Goal: Find specific page/section: Find specific page/section

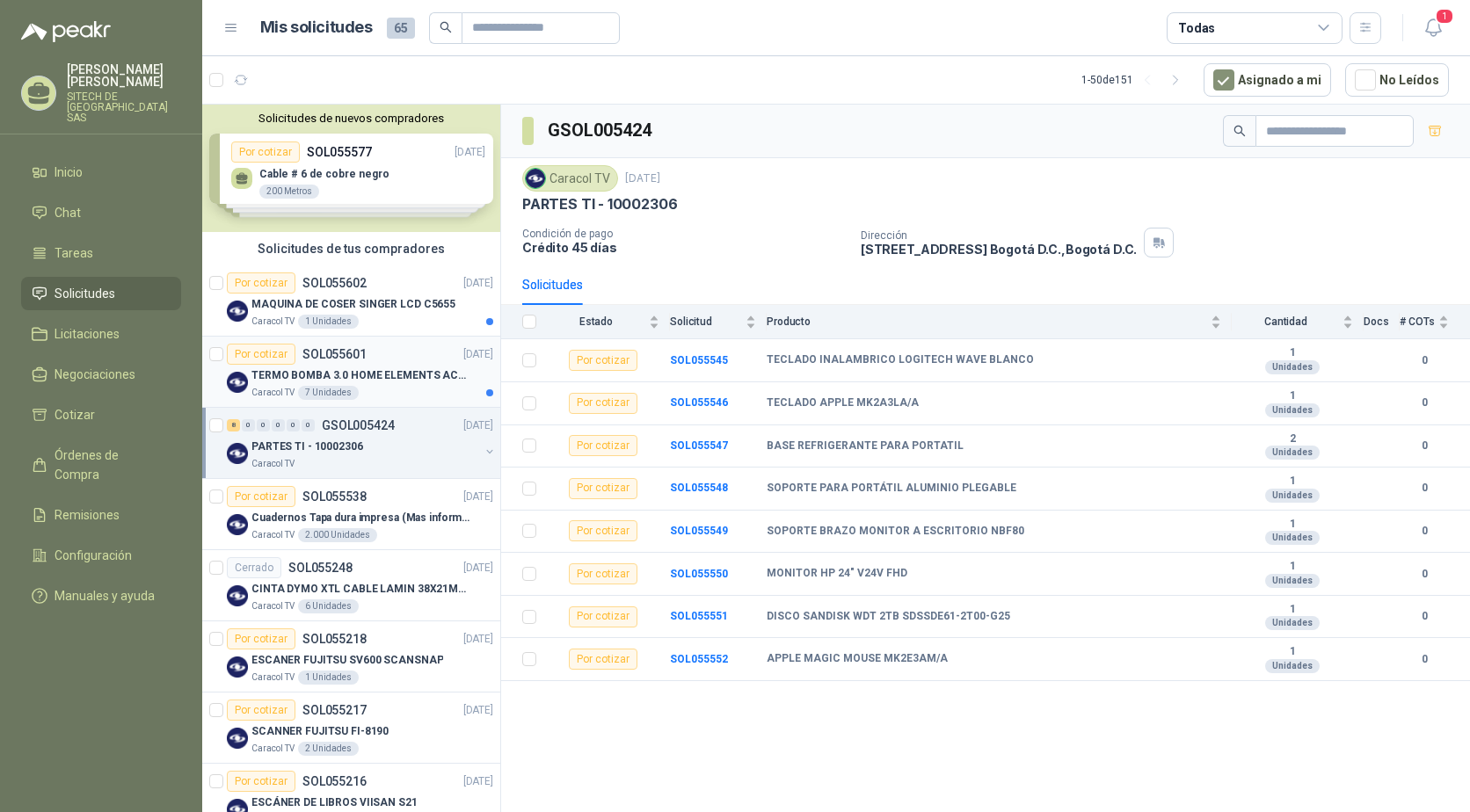
click at [371, 368] on p "TERMO BOMBA 3.0 HOME ELEMENTS ACERO INOX" at bounding box center [361, 375] width 219 height 16
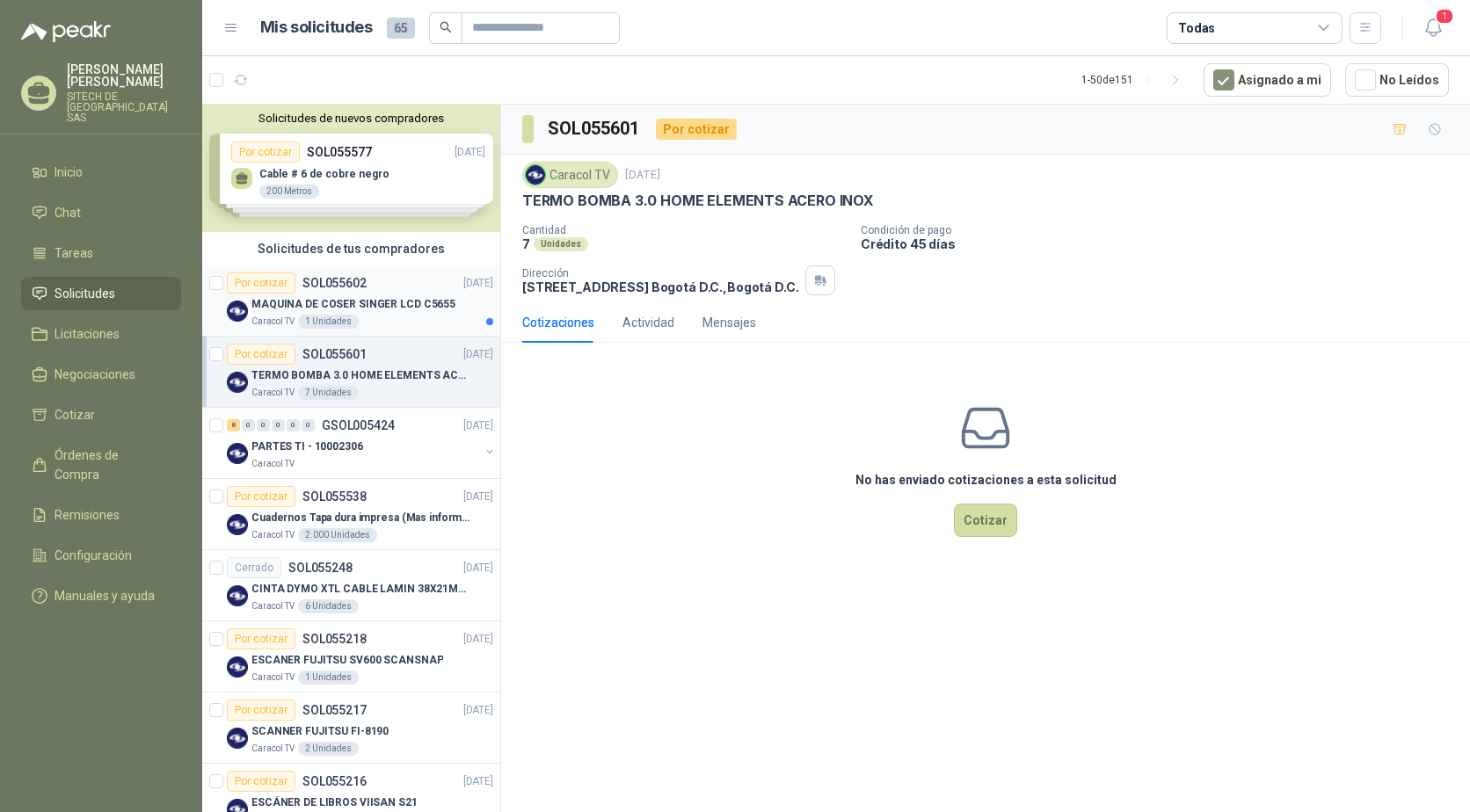
click at [353, 276] on p "SOL055602" at bounding box center [335, 282] width 64 height 13
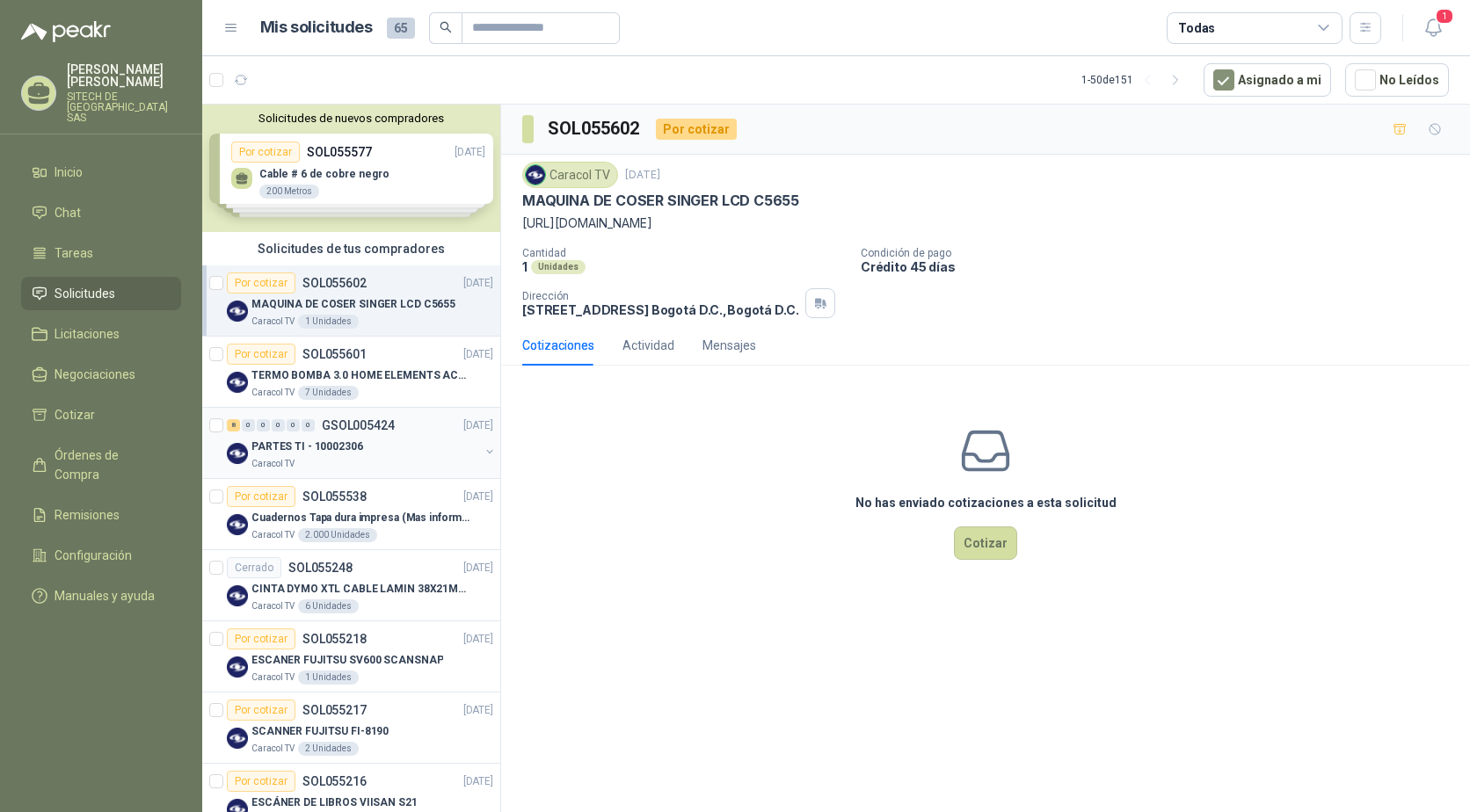
click at [298, 440] on p "PARTES TI - 10002306" at bounding box center [307, 446] width 112 height 16
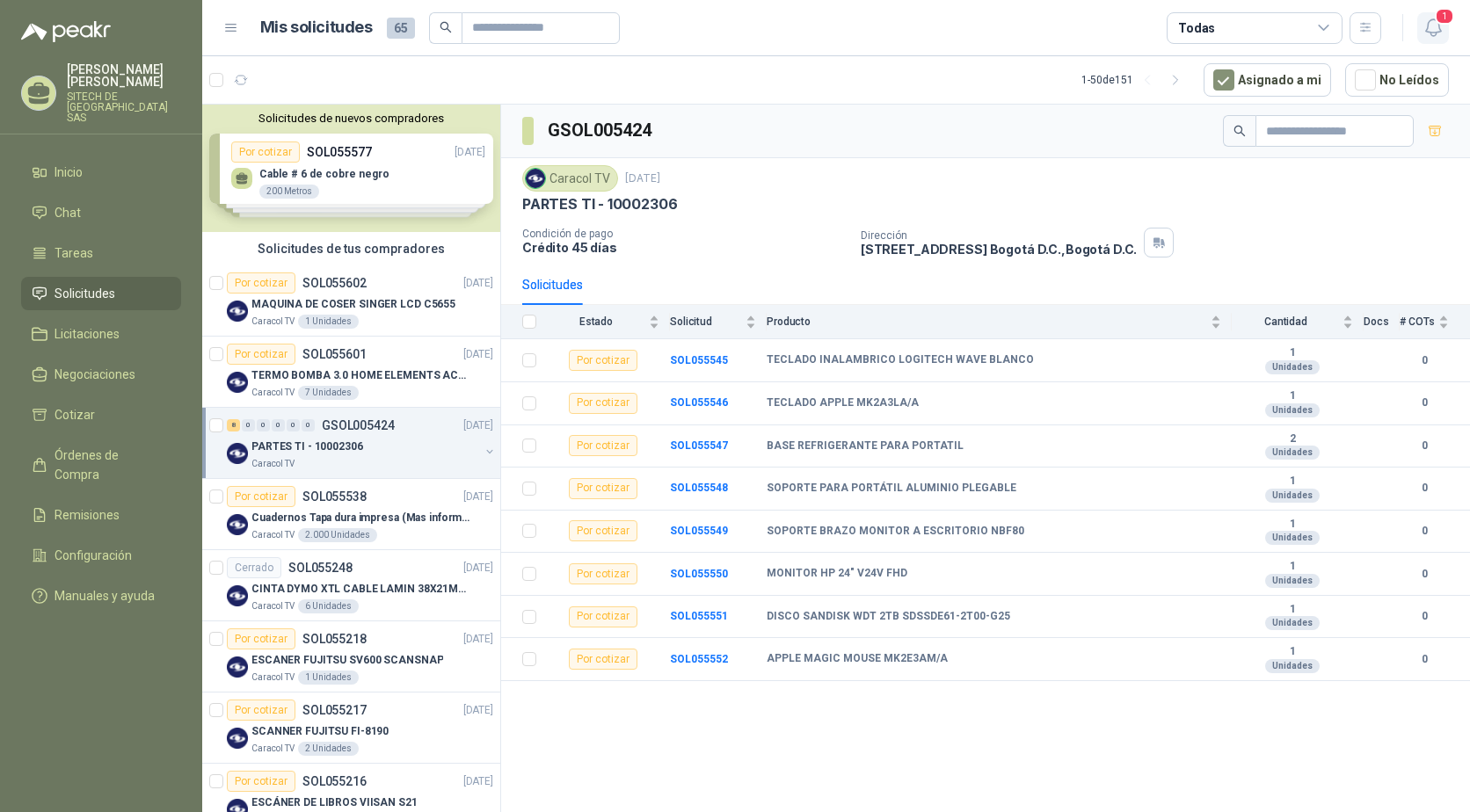
click at [1425, 18] on icon "button" at bounding box center [1433, 27] width 22 height 22
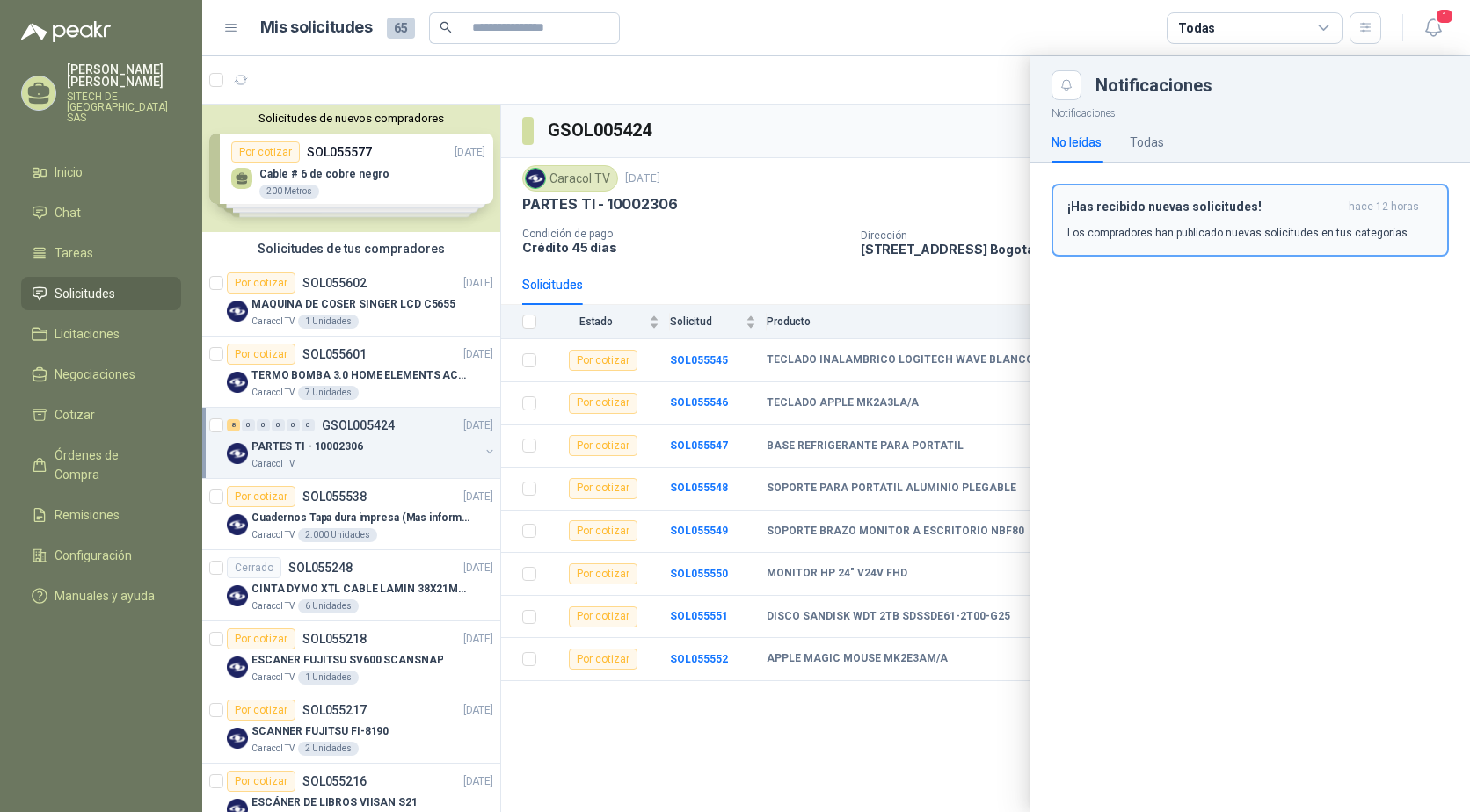
click at [1171, 212] on h3 "¡Has recibido nuevas solicitudes!" at bounding box center [1204, 207] width 275 height 15
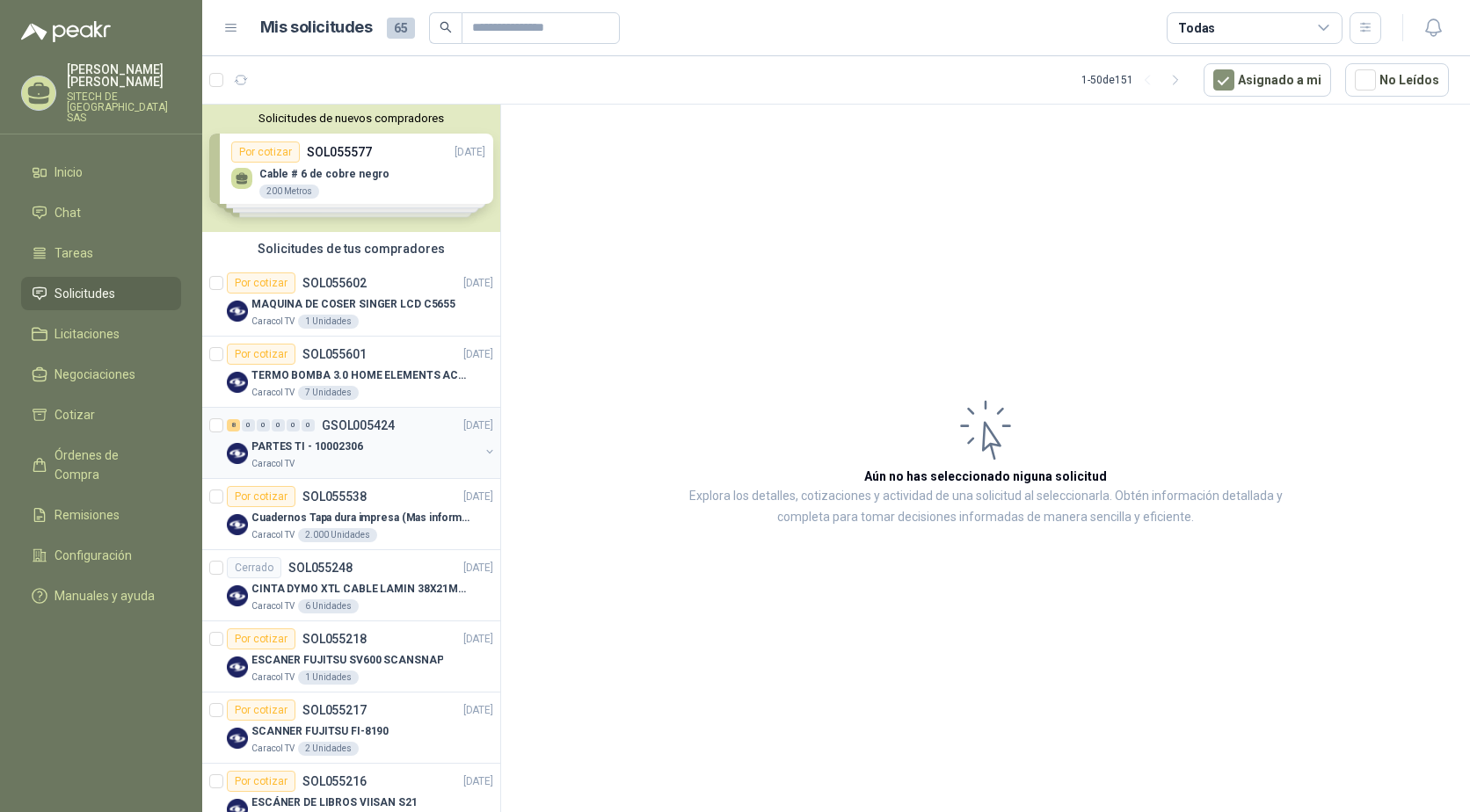
click at [319, 442] on p "PARTES TI - 10002306" at bounding box center [307, 446] width 112 height 16
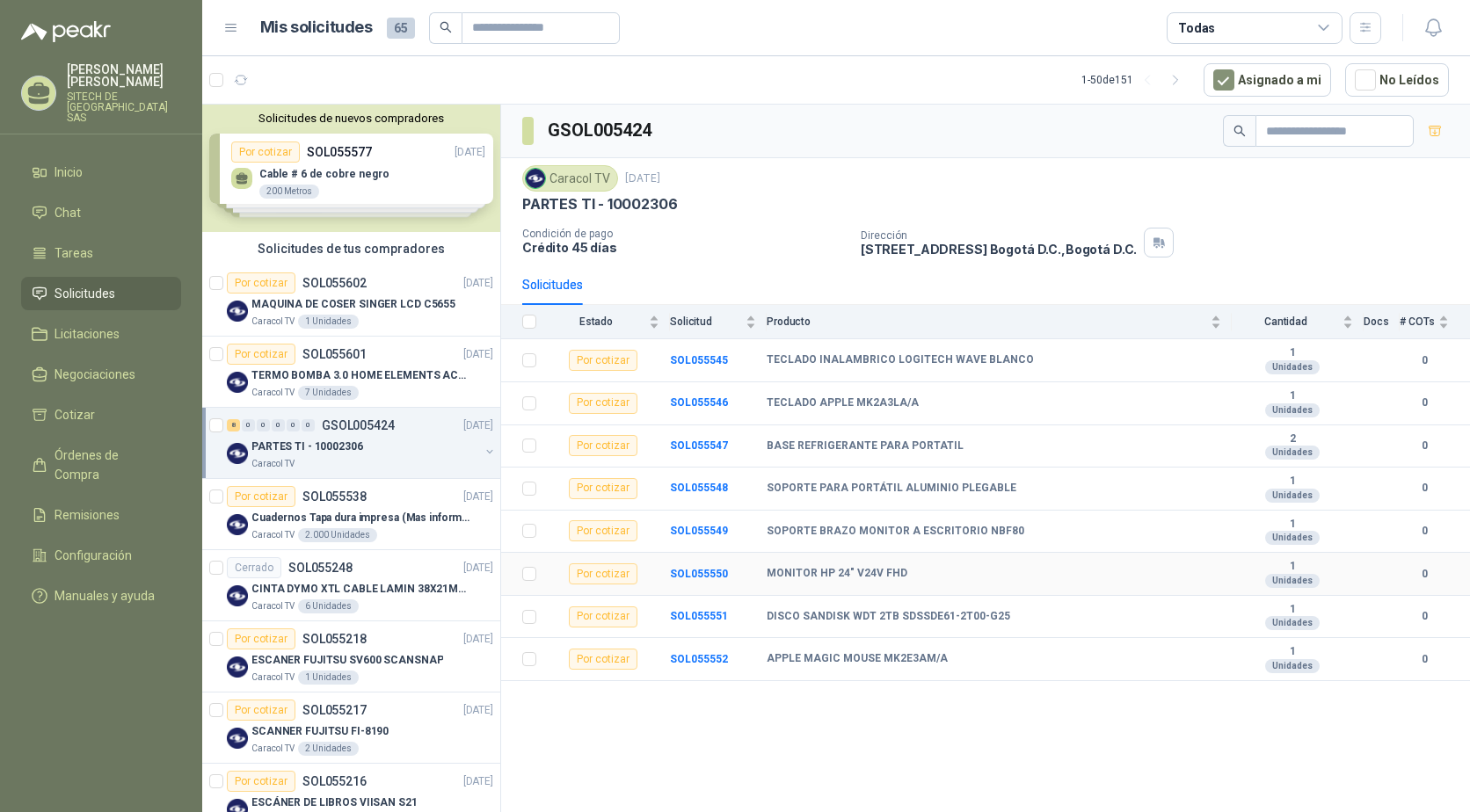
click at [762, 556] on td "SOL055550" at bounding box center [718, 574] width 97 height 43
